Goal: Task Accomplishment & Management: Use online tool/utility

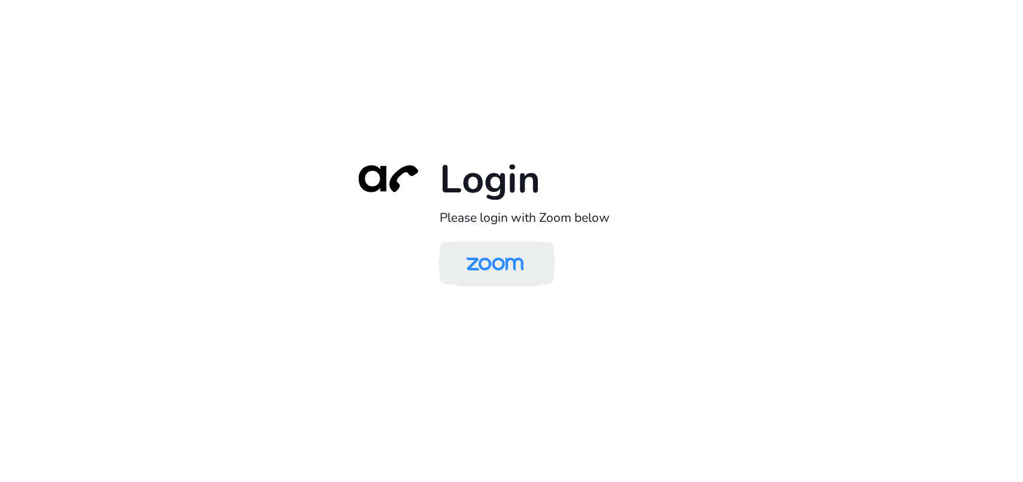
click at [465, 277] on img at bounding box center [495, 263] width 83 height 39
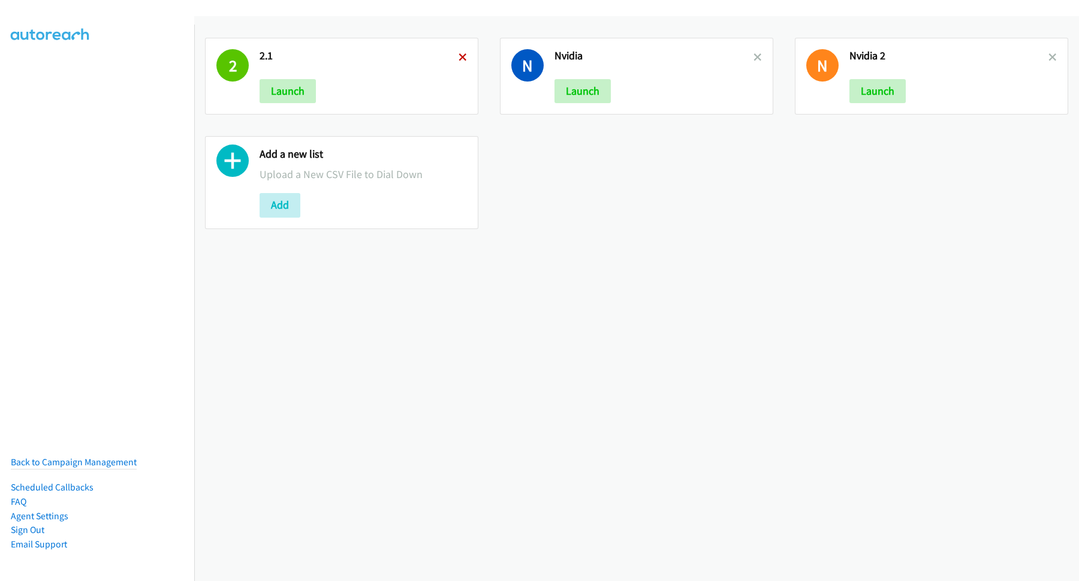
click at [458, 54] on icon at bounding box center [462, 58] width 8 height 8
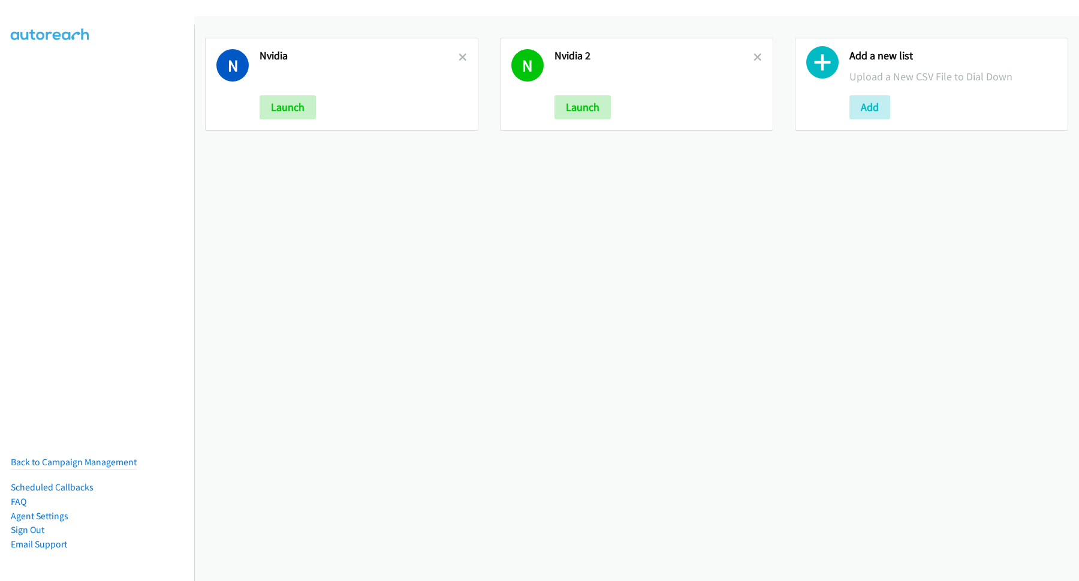
click at [458, 54] on icon at bounding box center [462, 58] width 8 height 8
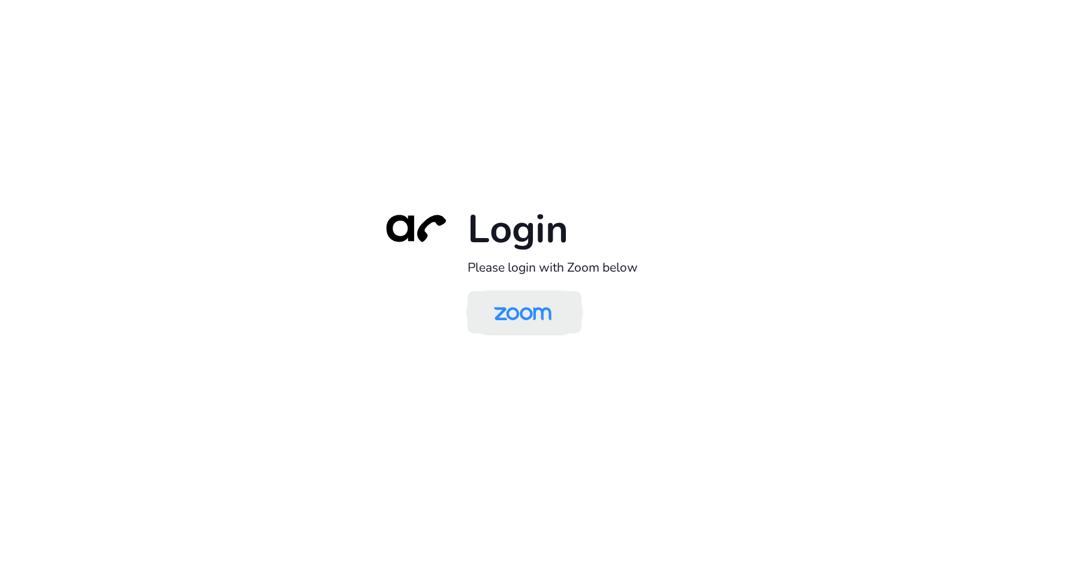
click at [540, 304] on img at bounding box center [522, 313] width 83 height 39
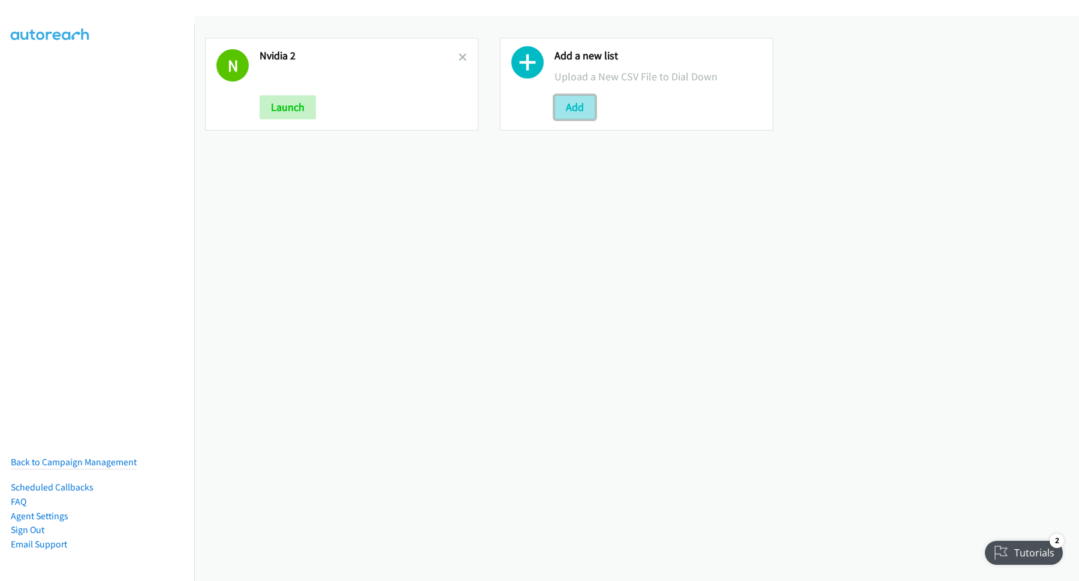
click at [574, 108] on button "Add" at bounding box center [574, 107] width 41 height 24
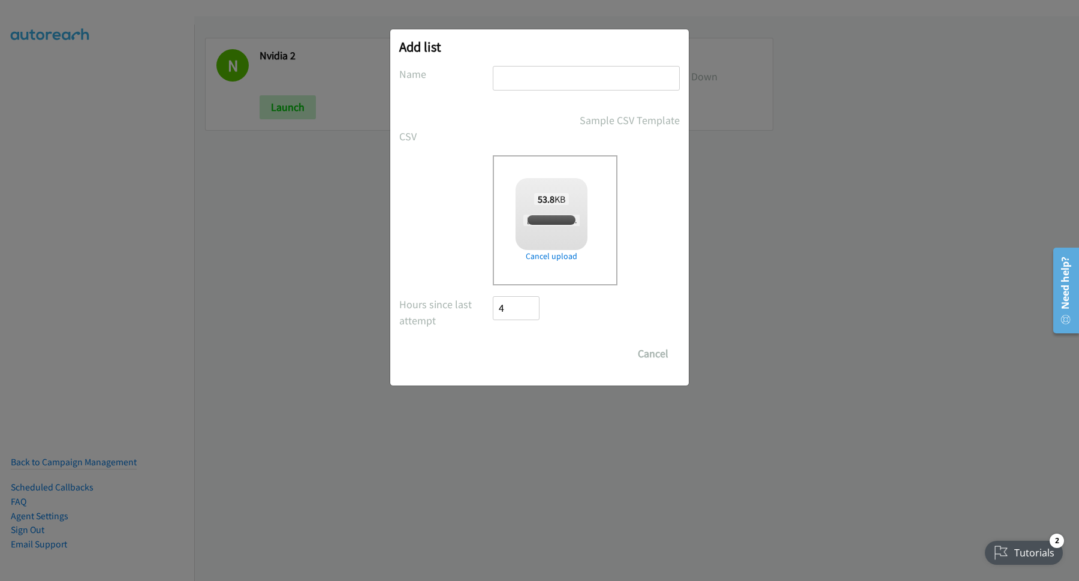
checkbox input "true"
click at [599, 77] on input "text" at bounding box center [586, 78] width 187 height 25
type input "Cisco"
click at [493, 342] on input "Save List" at bounding box center [524, 354] width 63 height 24
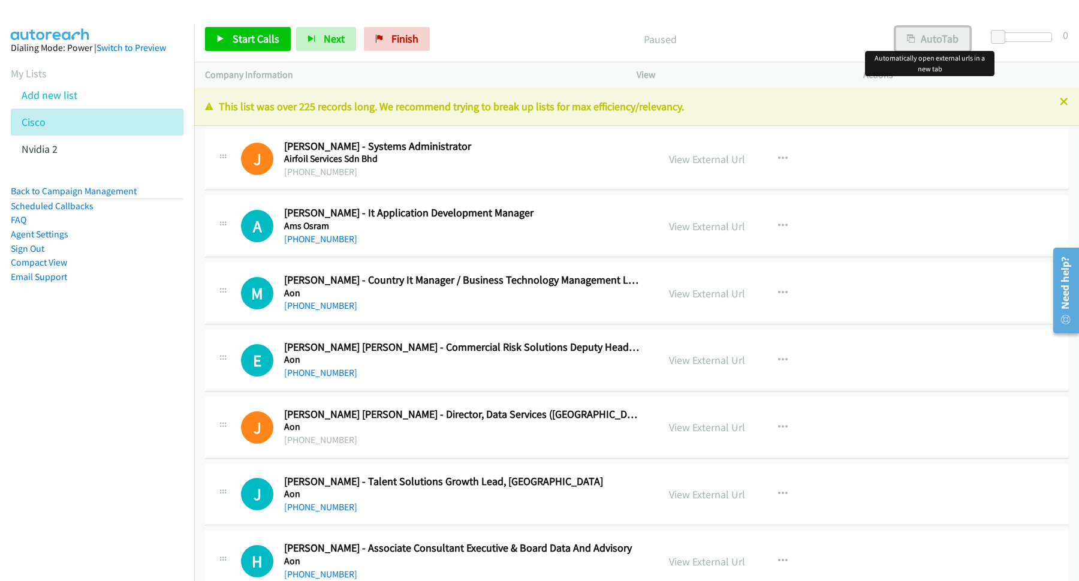
click at [932, 47] on button "AutoTab" at bounding box center [932, 39] width 74 height 24
click at [708, 222] on link "View External Url" at bounding box center [707, 226] width 76 height 14
click at [938, 34] on button "AutoTab" at bounding box center [932, 39] width 76 height 24
click at [928, 48] on button "AutoTab" at bounding box center [932, 39] width 74 height 24
click at [272, 50] on link "Start Calls" at bounding box center [248, 39] width 86 height 24
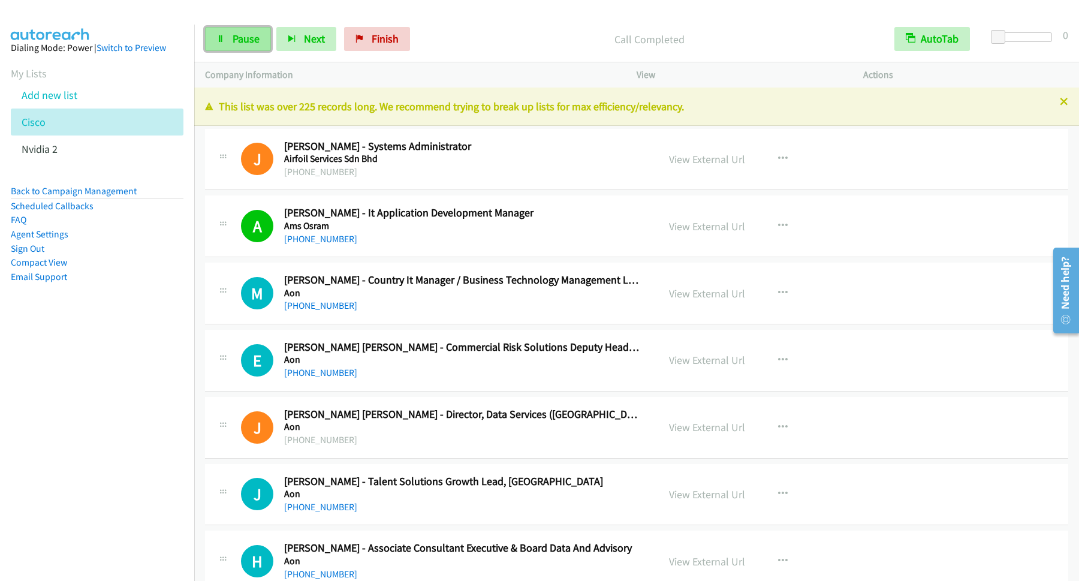
click at [249, 43] on span "Pause" at bounding box center [246, 39] width 27 height 14
click at [255, 41] on span "Start Calls" at bounding box center [256, 39] width 47 height 14
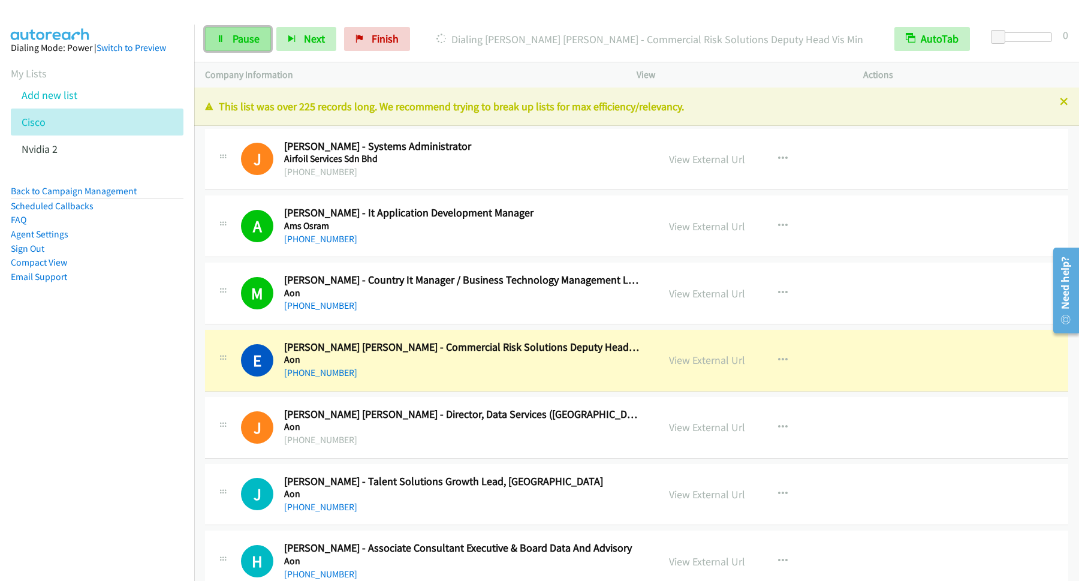
click at [233, 41] on link "Pause" at bounding box center [238, 39] width 66 height 24
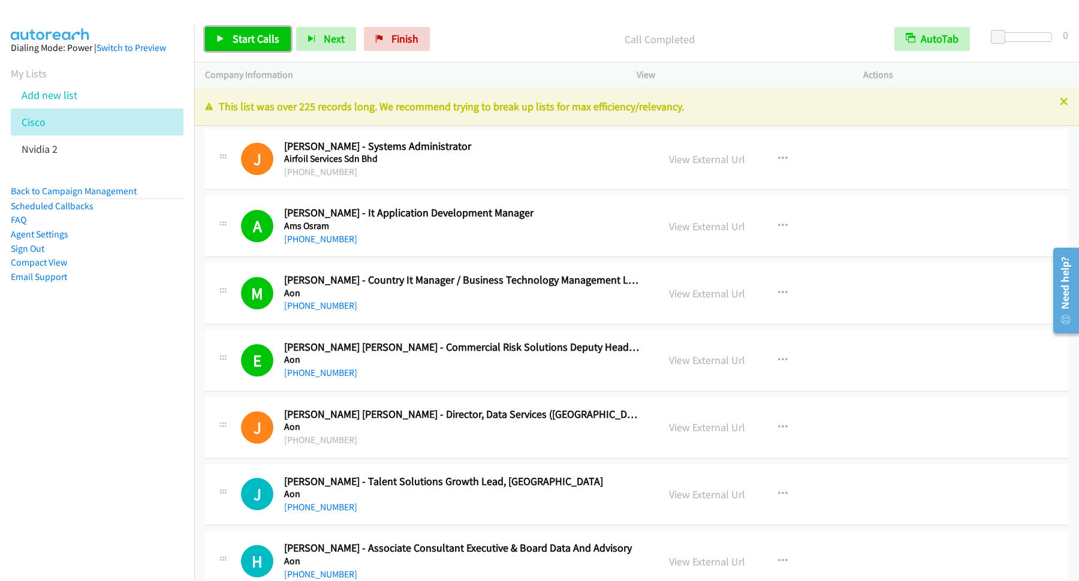
click at [279, 34] on span "Start Calls" at bounding box center [256, 39] width 47 height 14
click at [333, 533] on div "H Callback Scheduled [PERSON_NAME] - Associate Consultant Executive & Board Dat…" at bounding box center [636, 561] width 863 height 62
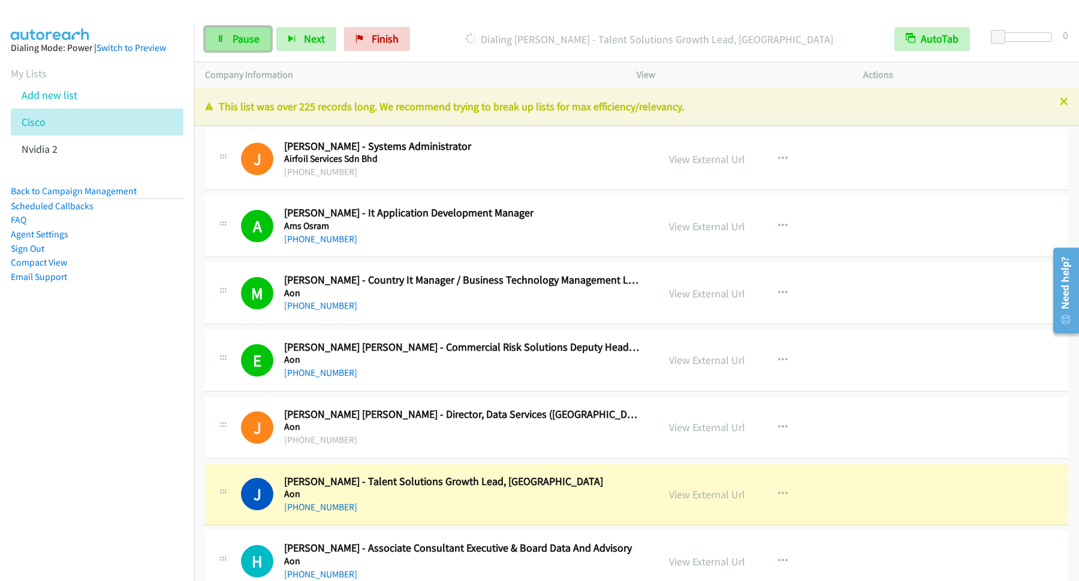
click at [239, 37] on span "Pause" at bounding box center [246, 39] width 27 height 14
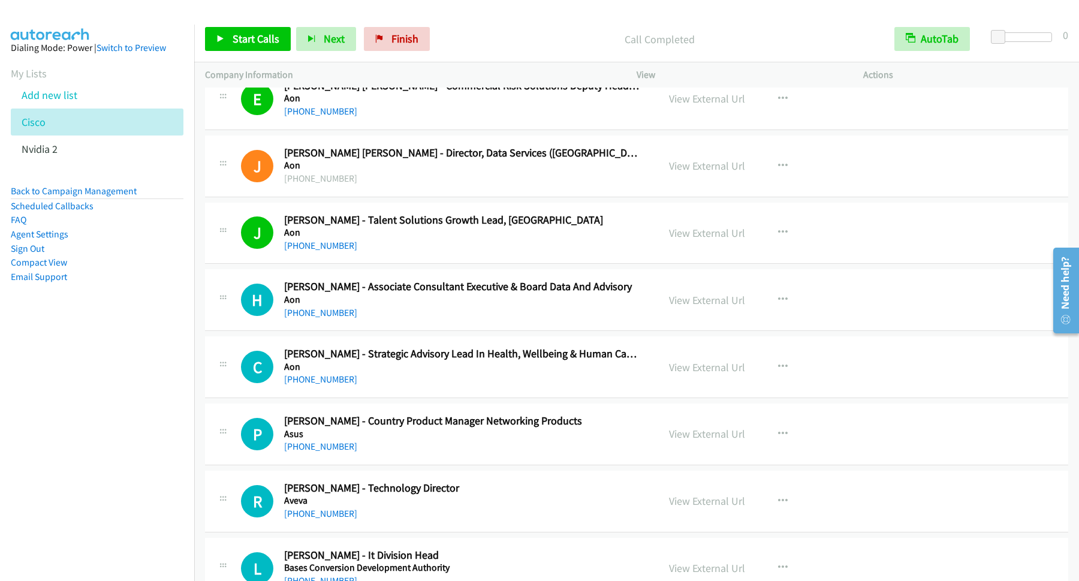
scroll to position [324, 0]
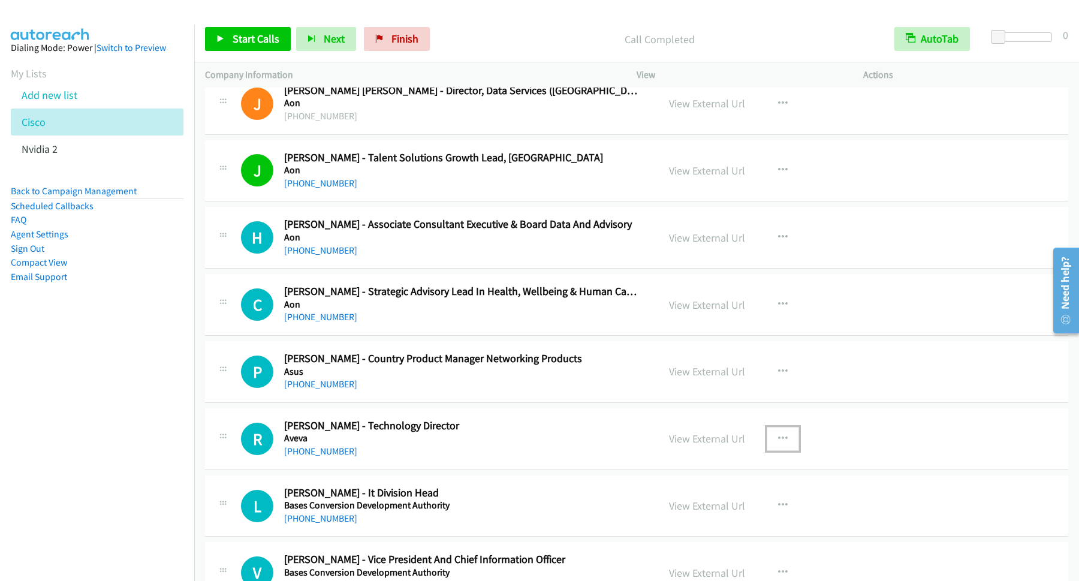
click at [779, 440] on icon "button" at bounding box center [783, 439] width 10 height 10
click at [701, 519] on link "Start Calls Here" at bounding box center [718, 517] width 159 height 24
click at [260, 43] on span "Start Calls" at bounding box center [256, 39] width 47 height 14
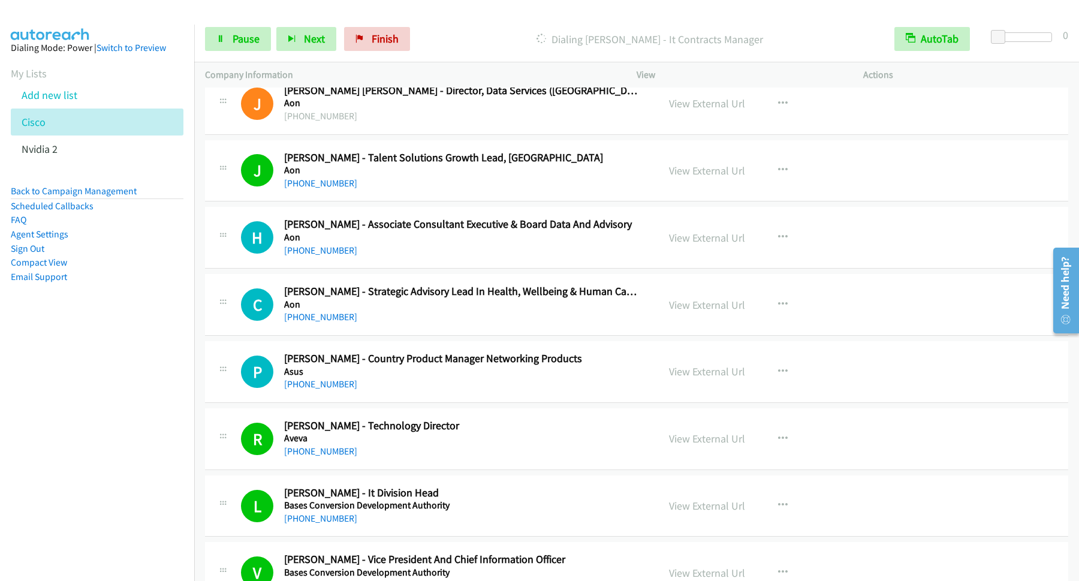
click at [273, 35] on div "Start Calls Pause Next Finish" at bounding box center [310, 39] width 210 height 24
click at [265, 40] on link "Pause" at bounding box center [238, 39] width 66 height 24
click at [260, 42] on span "Start Calls" at bounding box center [256, 39] width 47 height 14
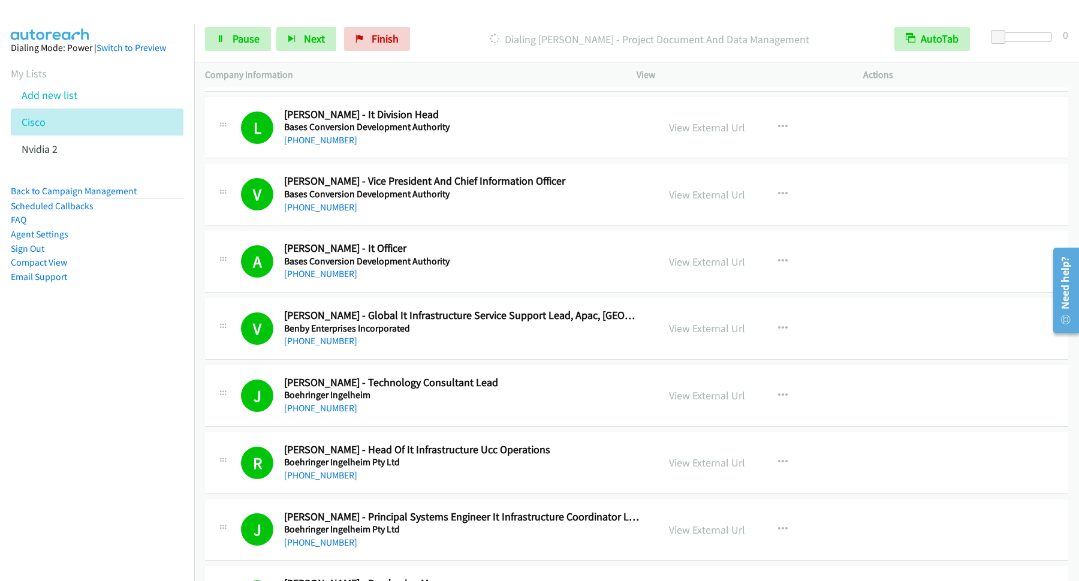
scroll to position [809, 0]
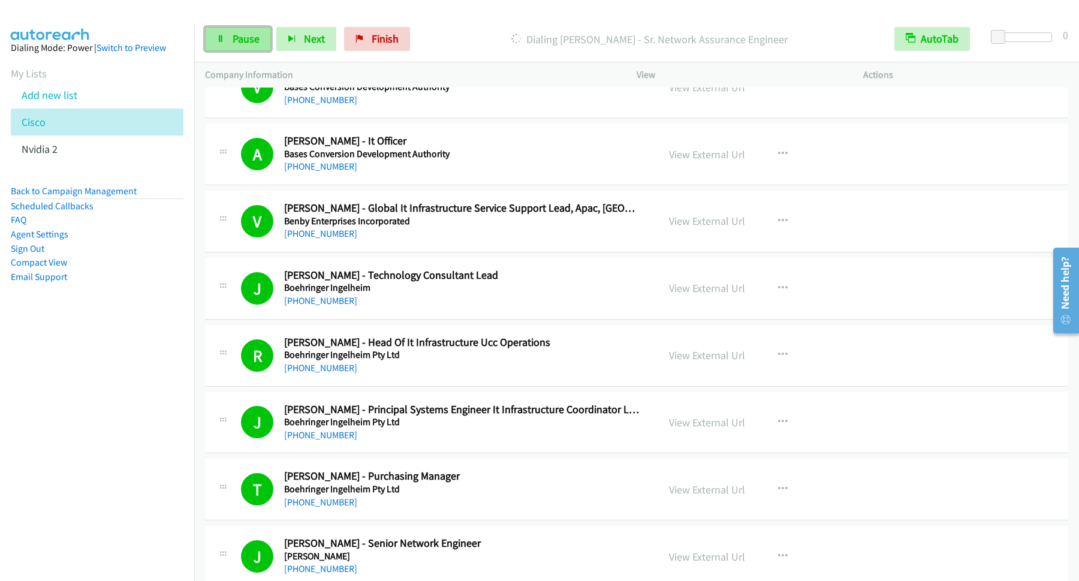
click at [257, 35] on span "Pause" at bounding box center [246, 39] width 27 height 14
click at [249, 39] on span "Start Calls" at bounding box center [256, 39] width 47 height 14
click at [257, 43] on span "Pause" at bounding box center [246, 39] width 27 height 14
click at [247, 36] on span "Start Calls" at bounding box center [256, 39] width 47 height 14
click at [227, 40] on link "Pause" at bounding box center [238, 39] width 66 height 24
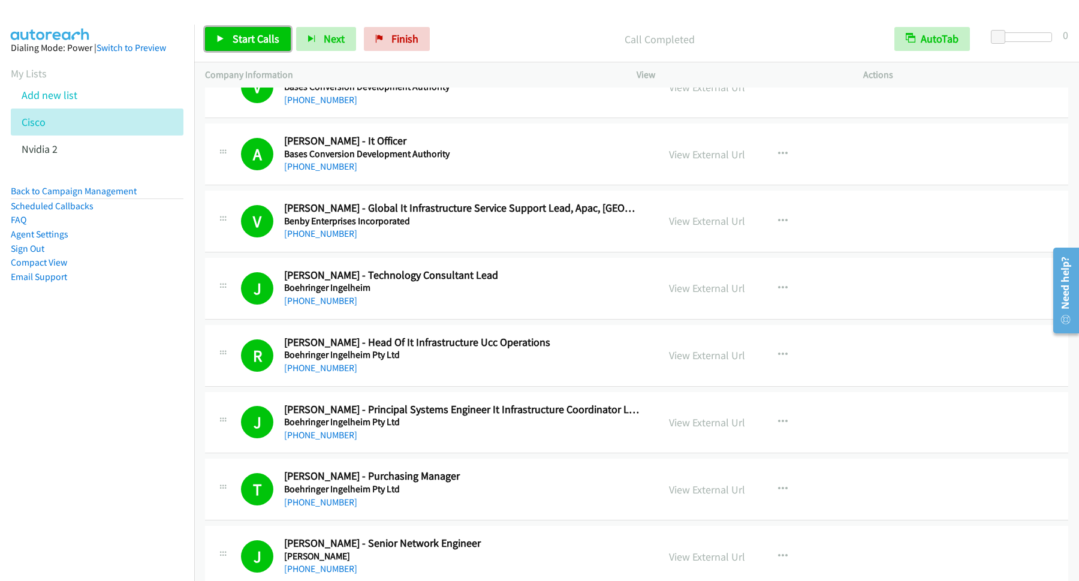
click at [252, 39] on span "Start Calls" at bounding box center [256, 39] width 47 height 14
click at [231, 31] on link "Pause" at bounding box center [238, 39] width 66 height 24
click at [259, 35] on span "Start Calls" at bounding box center [256, 39] width 47 height 14
click at [239, 35] on span "Pause" at bounding box center [246, 39] width 27 height 14
click at [261, 35] on span "Start Calls" at bounding box center [256, 39] width 47 height 14
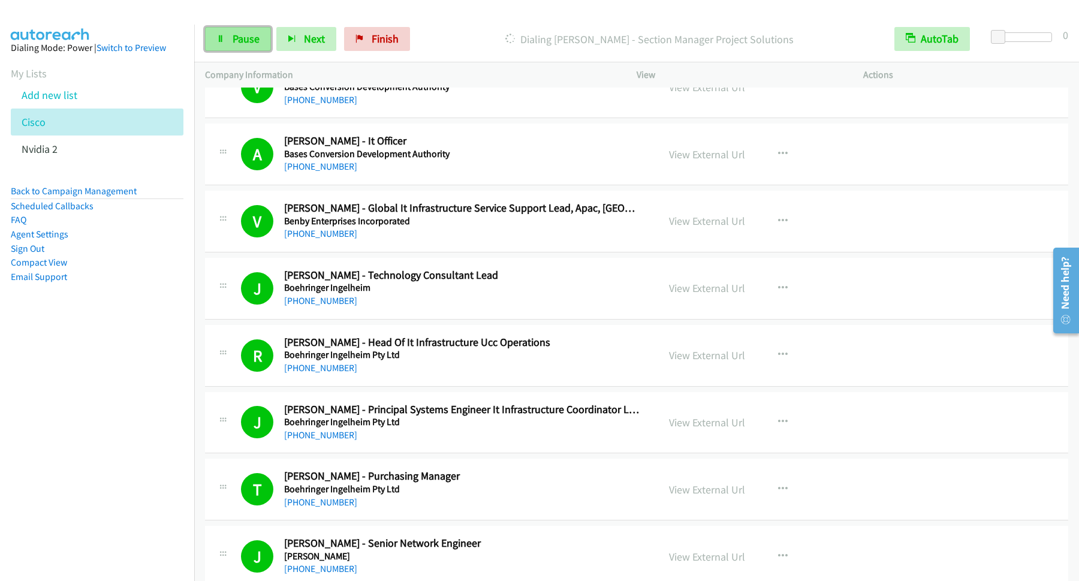
click at [231, 39] on link "Pause" at bounding box center [238, 39] width 66 height 24
click at [258, 38] on span "Start Calls" at bounding box center [256, 39] width 47 height 14
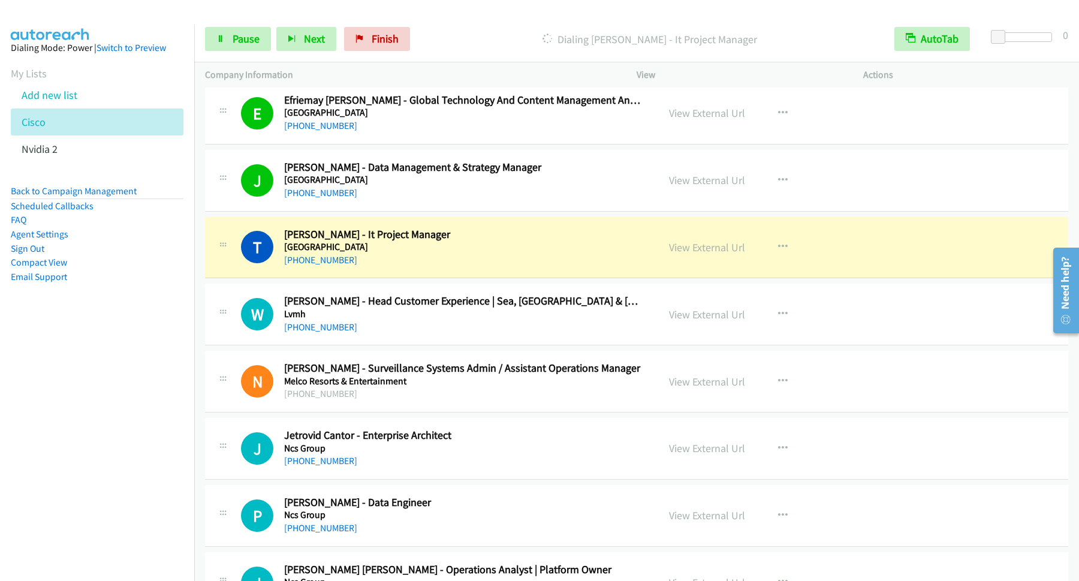
scroll to position [6634, 0]
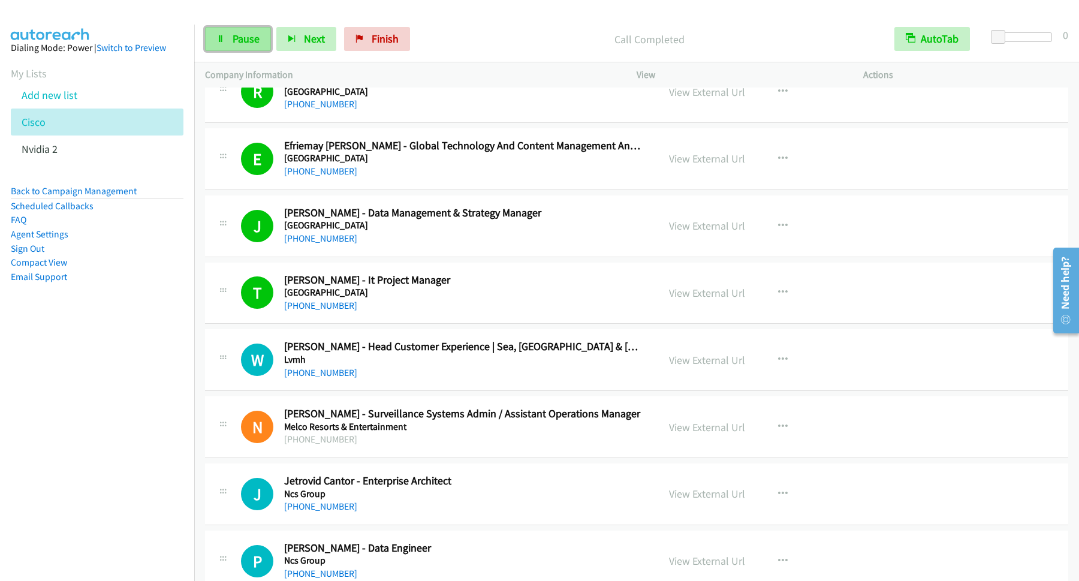
click at [259, 41] on span "Pause" at bounding box center [246, 39] width 27 height 14
click at [265, 44] on span "Start Calls" at bounding box center [256, 39] width 47 height 14
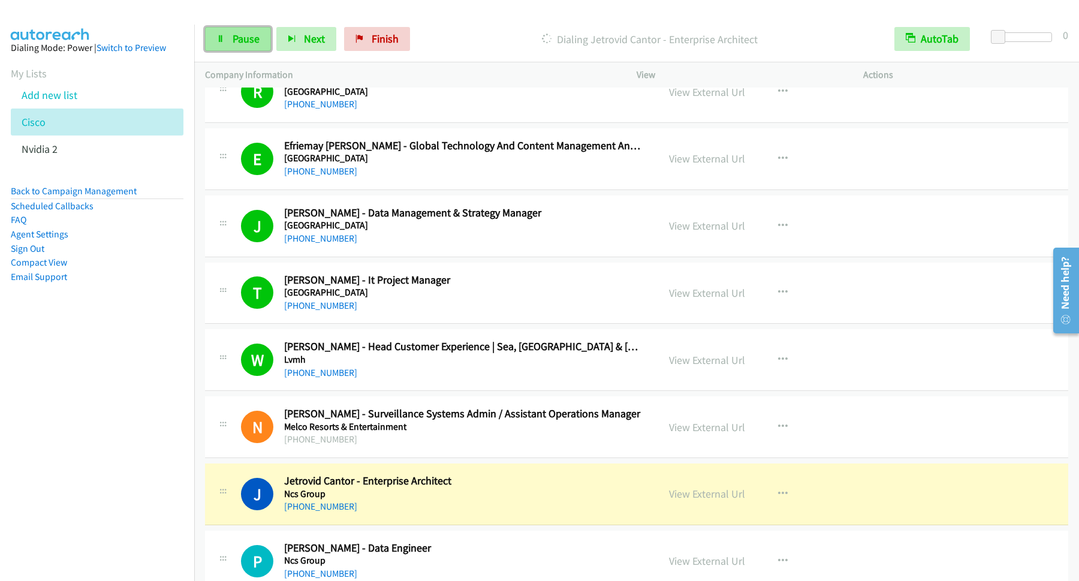
click at [242, 31] on link "Pause" at bounding box center [238, 39] width 66 height 24
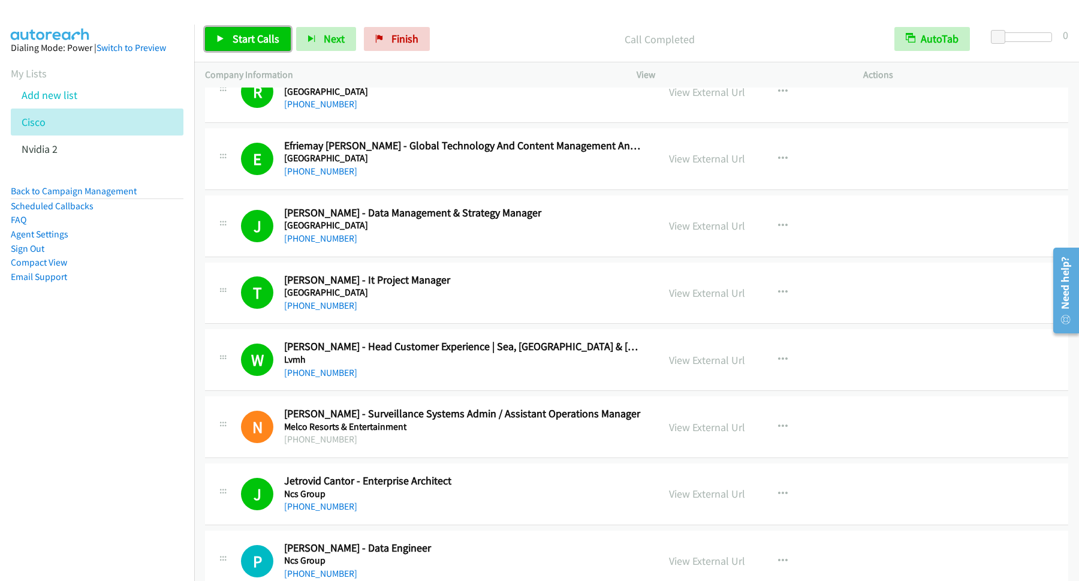
click at [247, 42] on span "Start Calls" at bounding box center [256, 39] width 47 height 14
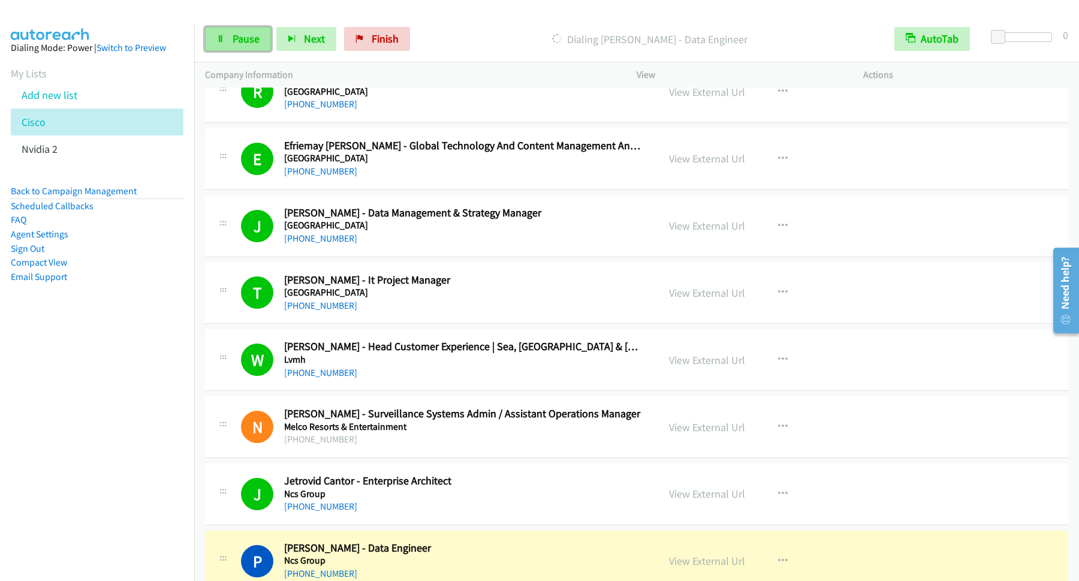
click at [265, 43] on link "Pause" at bounding box center [238, 39] width 66 height 24
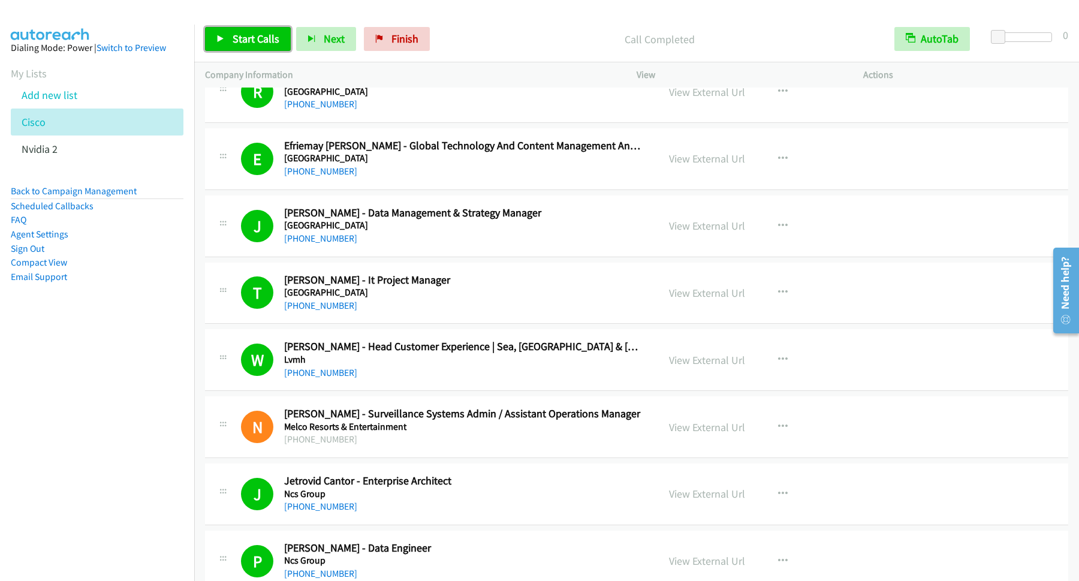
click at [287, 38] on link "Start Calls" at bounding box center [248, 39] width 86 height 24
click at [259, 44] on span "Pause" at bounding box center [246, 39] width 27 height 14
click at [271, 43] on span "Start Calls" at bounding box center [256, 39] width 47 height 14
click at [249, 43] on span "Pause" at bounding box center [246, 39] width 27 height 14
click at [266, 46] on span "Start Calls" at bounding box center [256, 39] width 47 height 14
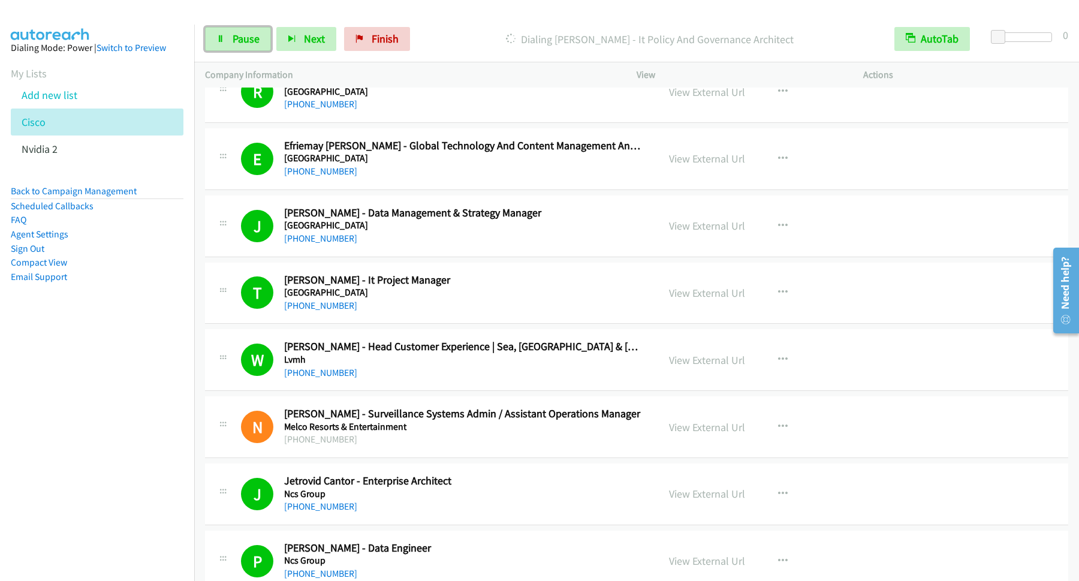
drag, startPoint x: 235, startPoint y: 41, endPoint x: 360, endPoint y: 59, distance: 125.3
click at [236, 41] on span "Pause" at bounding box center [246, 39] width 27 height 14
click at [256, 41] on span "Start Calls" at bounding box center [256, 39] width 47 height 14
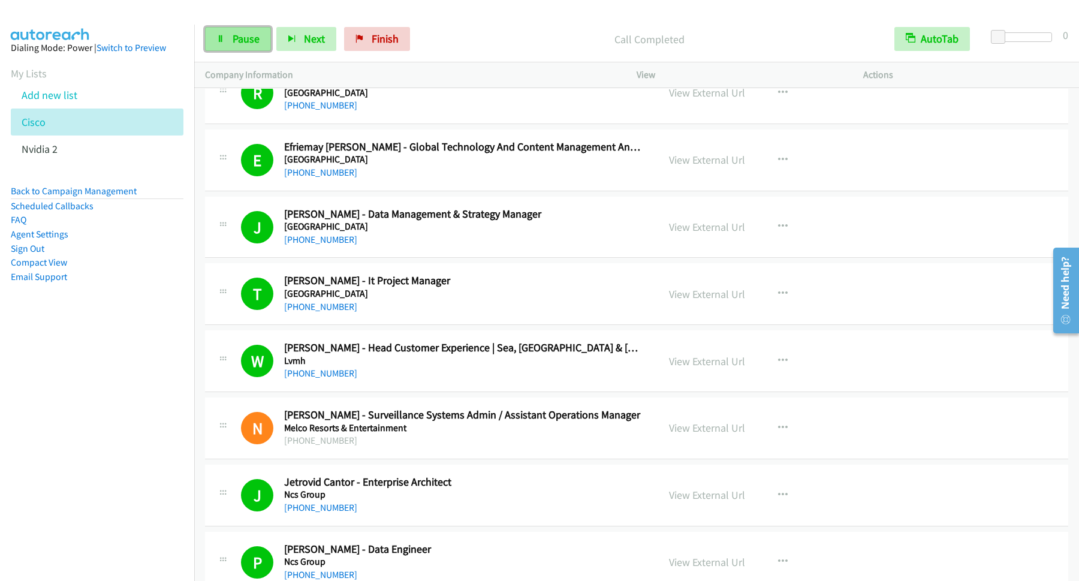
click at [244, 42] on span "Pause" at bounding box center [246, 39] width 27 height 14
click at [268, 36] on span "Start Calls" at bounding box center [256, 39] width 47 height 14
click at [233, 42] on span "Pause" at bounding box center [246, 39] width 27 height 14
click at [269, 43] on span "Start Calls" at bounding box center [256, 39] width 47 height 14
click at [249, 32] on link "Pause" at bounding box center [238, 39] width 66 height 24
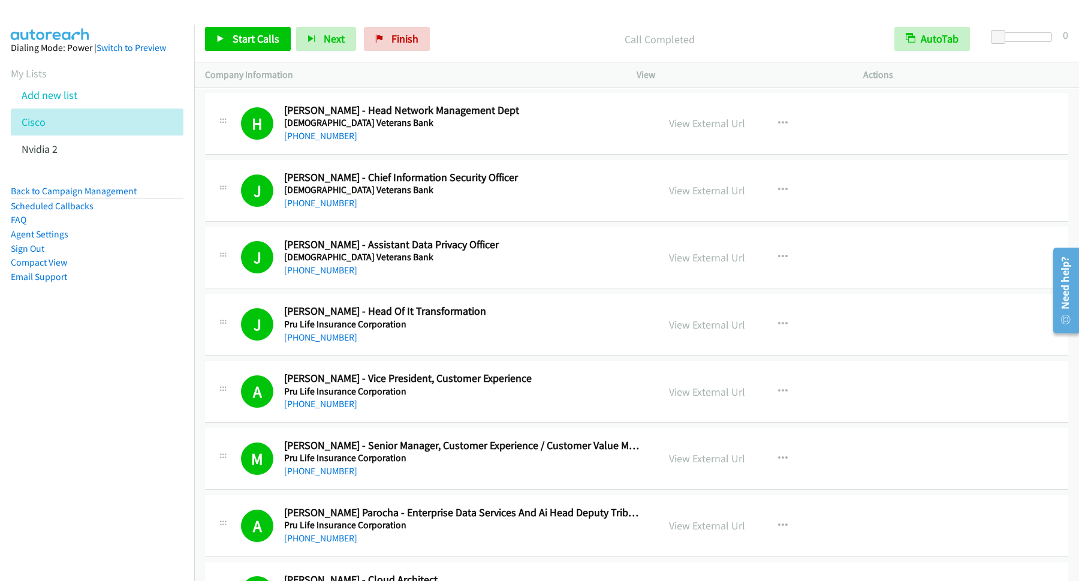
scroll to position [9473, 0]
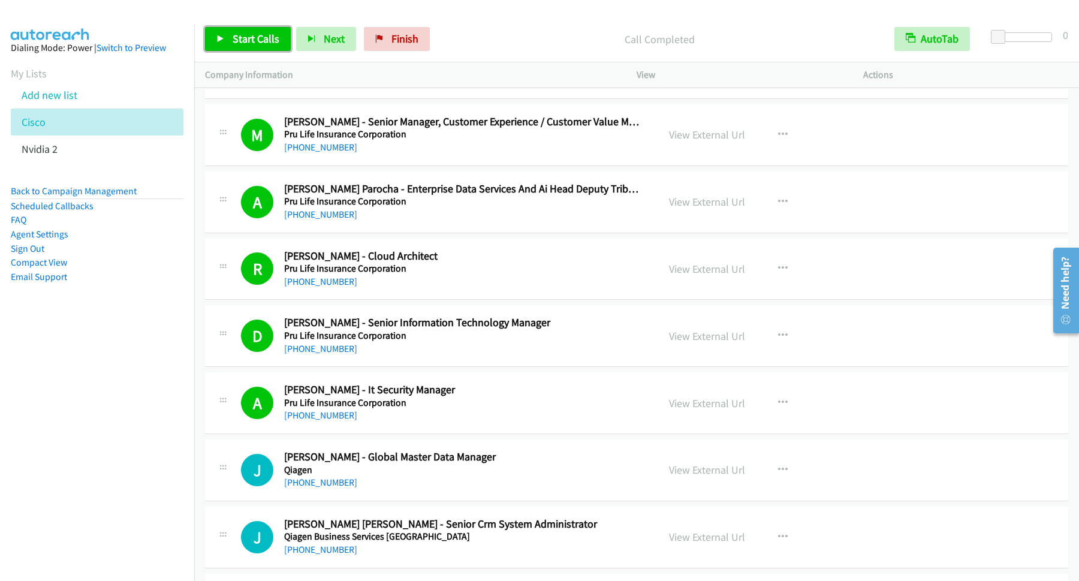
click at [260, 33] on span "Start Calls" at bounding box center [256, 39] width 47 height 14
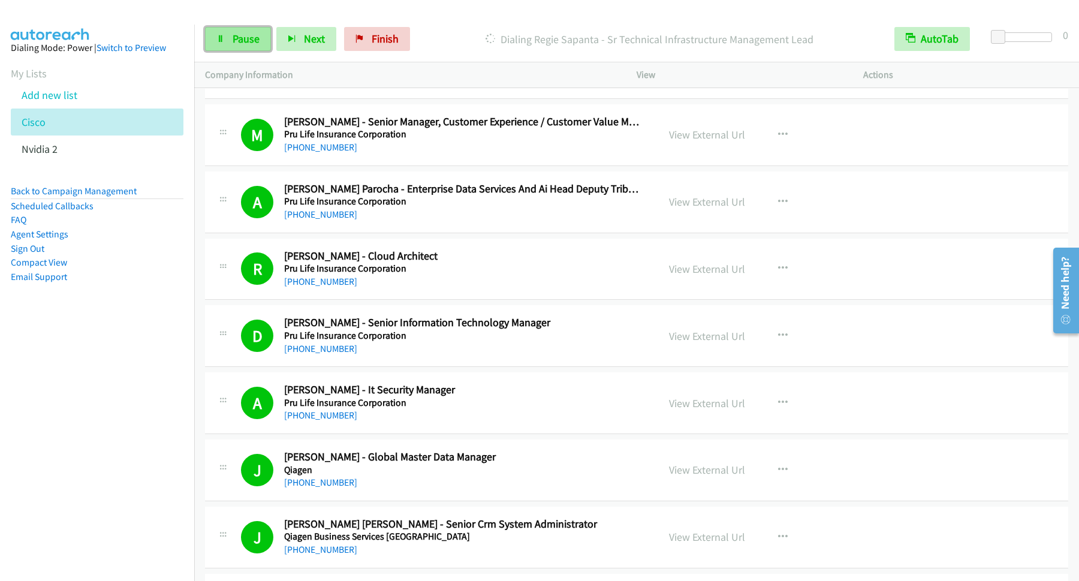
click at [255, 41] on span "Pause" at bounding box center [246, 39] width 27 height 14
click at [243, 37] on span "Start Calls" at bounding box center [256, 39] width 47 height 14
click at [231, 35] on link "Pause" at bounding box center [238, 39] width 66 height 24
click at [267, 44] on span "Start Calls" at bounding box center [256, 39] width 47 height 14
click at [249, 43] on span "Pause" at bounding box center [246, 39] width 27 height 14
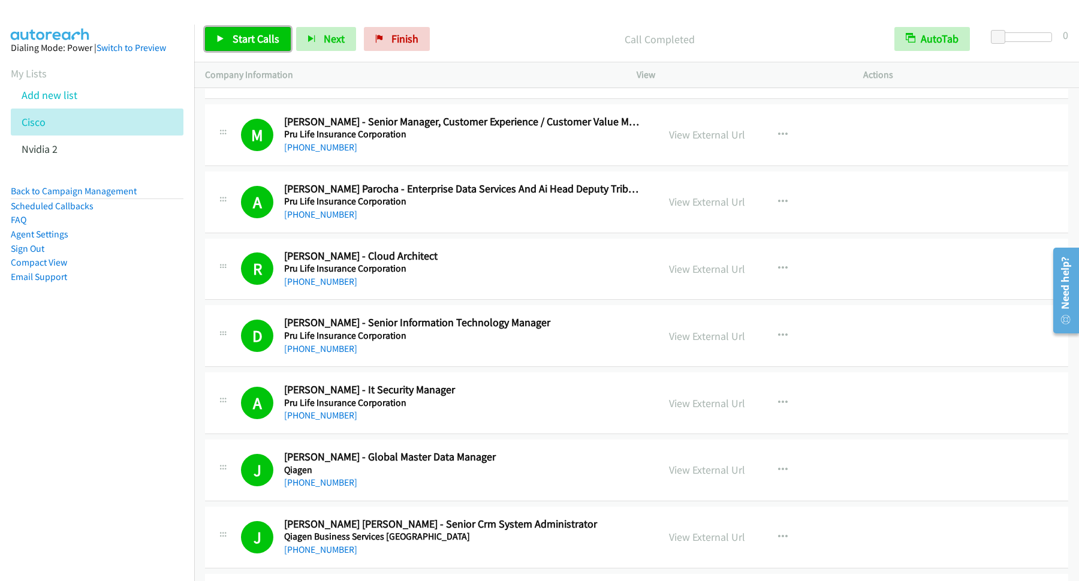
click at [243, 40] on span "Start Calls" at bounding box center [256, 39] width 47 height 14
click at [246, 35] on span "Pause" at bounding box center [246, 39] width 27 height 14
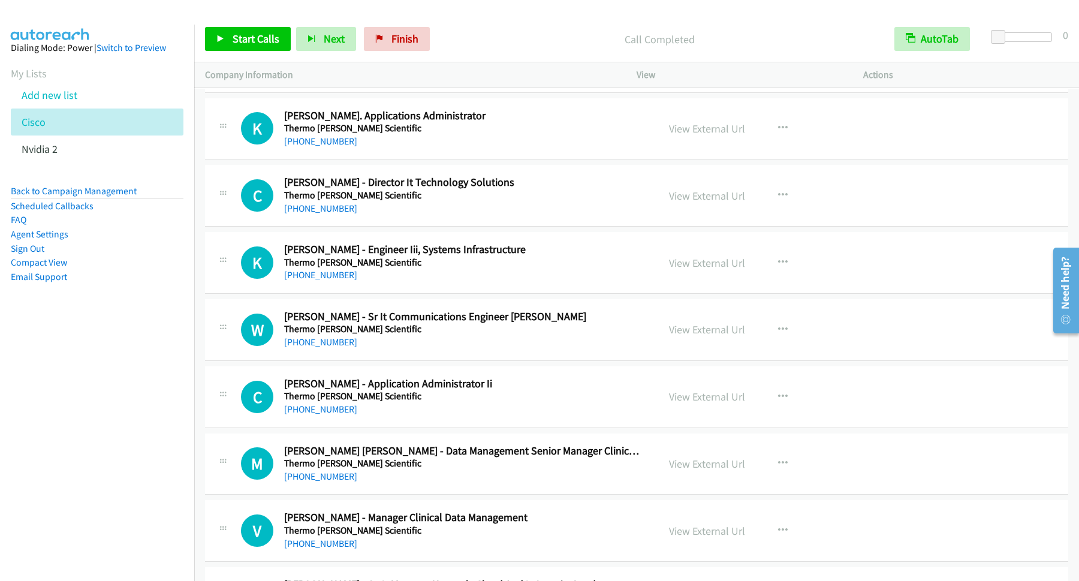
scroll to position [12385, 0]
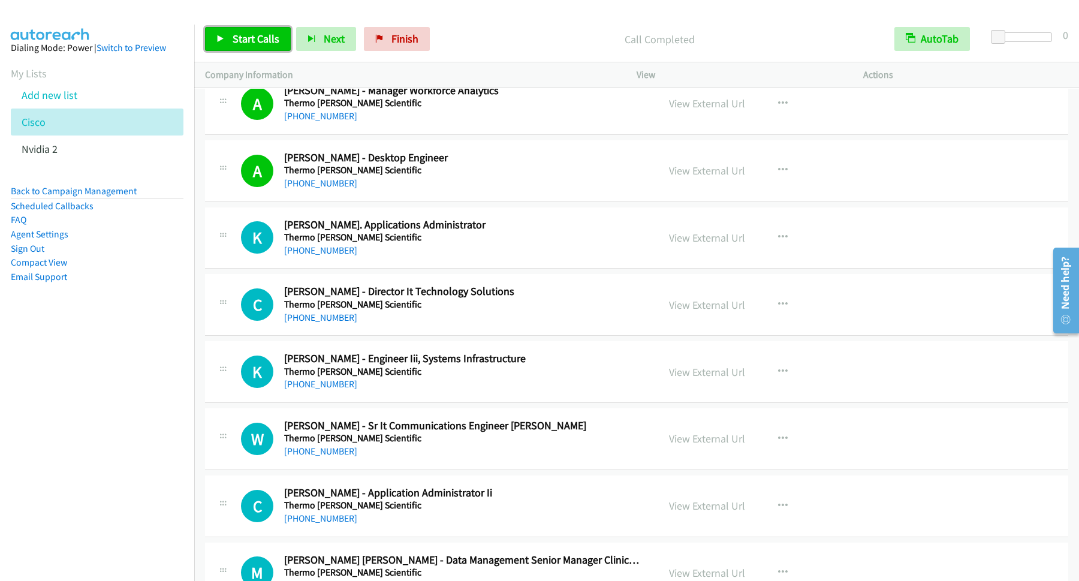
click at [261, 38] on span "Start Calls" at bounding box center [256, 39] width 47 height 14
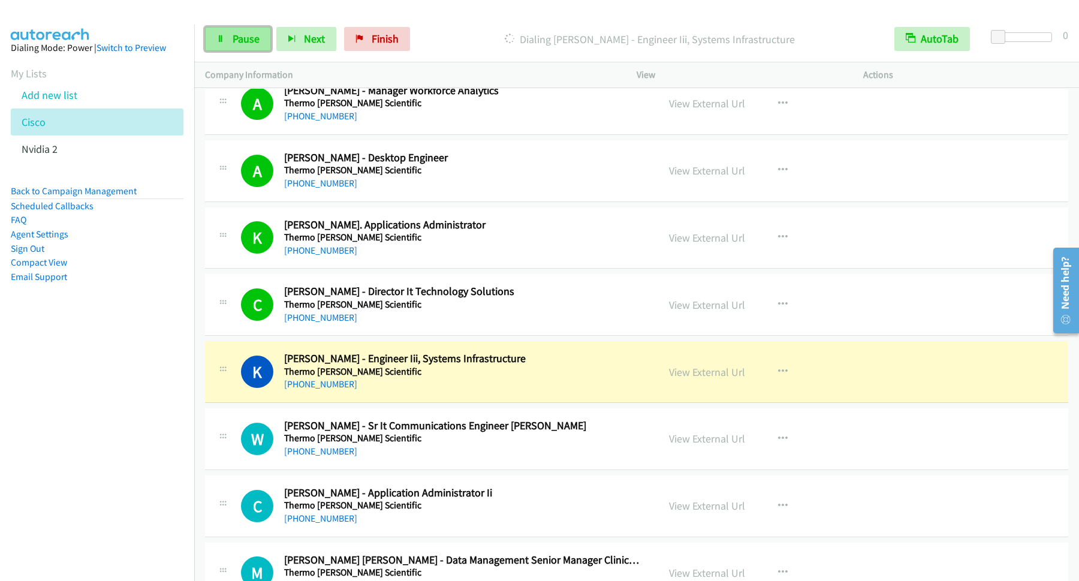
click at [259, 40] on span "Pause" at bounding box center [246, 39] width 27 height 14
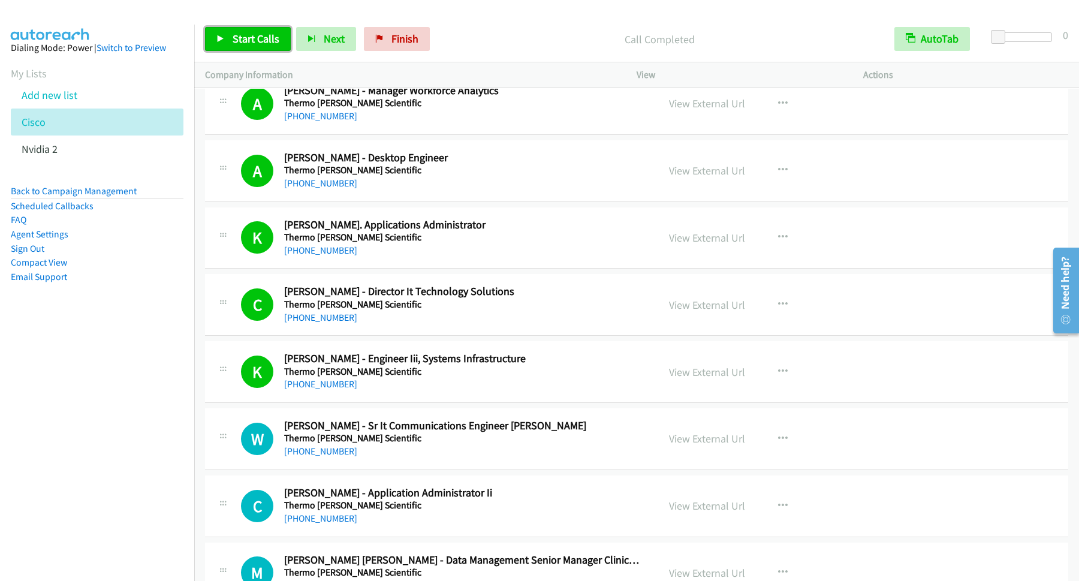
click at [244, 36] on span "Start Calls" at bounding box center [256, 39] width 47 height 14
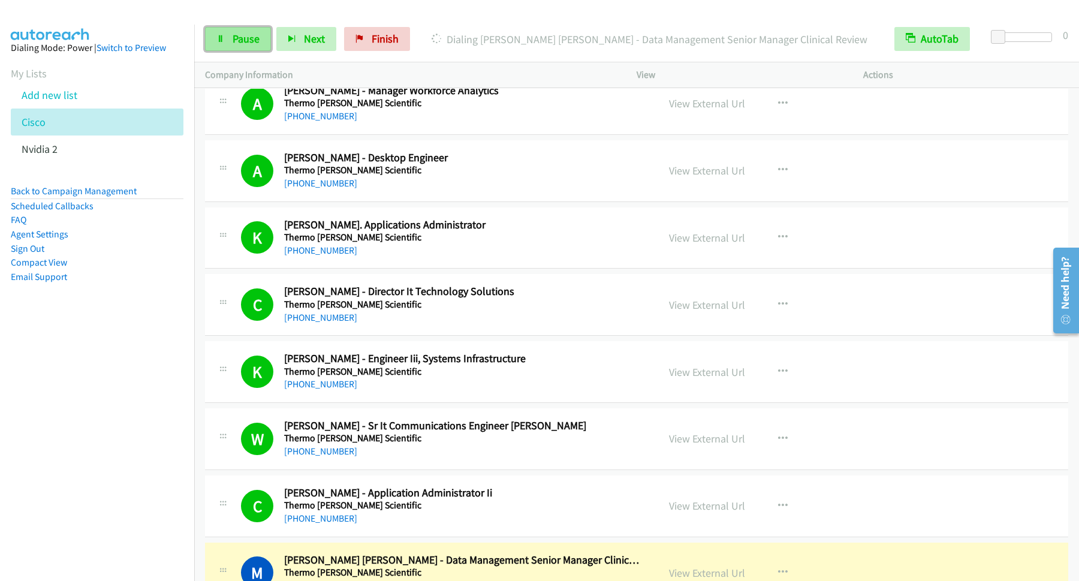
click at [245, 38] on span "Pause" at bounding box center [246, 39] width 27 height 14
